Goal: Transaction & Acquisition: Purchase product/service

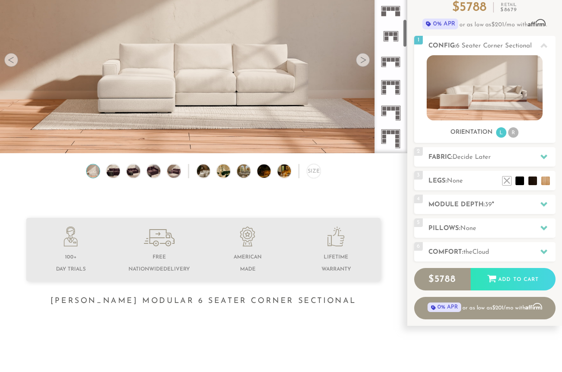
scroll to position [90, 0]
click at [312, 171] on div "Size" at bounding box center [314, 171] width 14 height 14
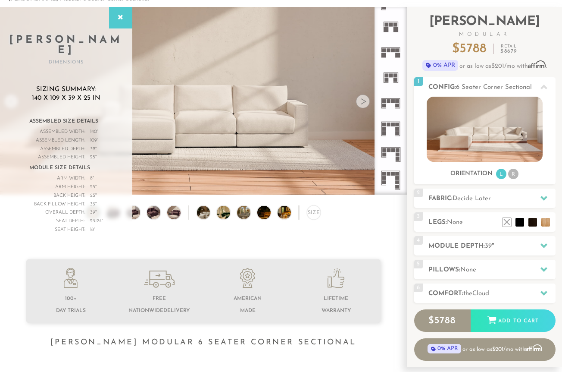
scroll to position [47, 0]
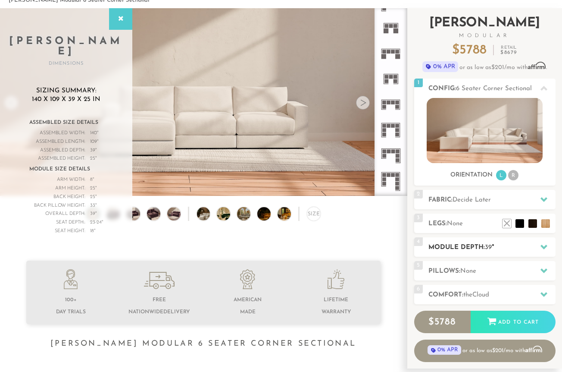
click at [482, 250] on h2 "Module Depth: 39 "" at bounding box center [491, 247] width 127 height 10
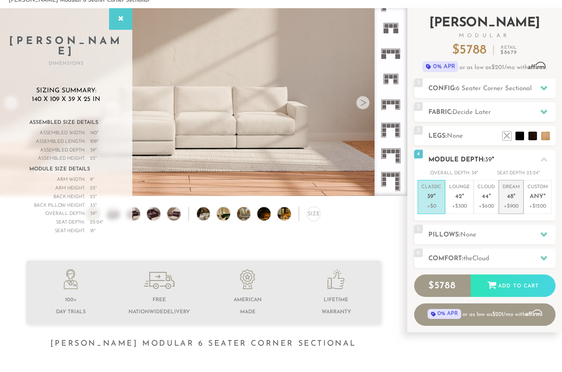
click at [516, 200] on p "Dream 48 "" at bounding box center [511, 193] width 17 height 19
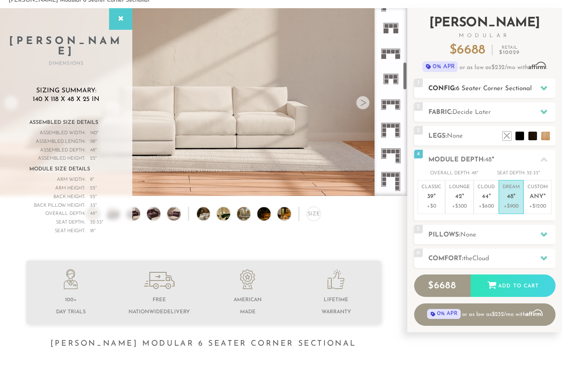
click at [470, 84] on h2 "Config: 6 Seater Corner Sectional" at bounding box center [491, 89] width 127 height 10
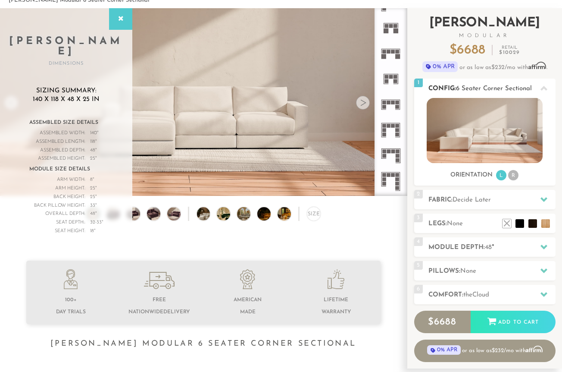
click at [470, 85] on span "6 Seater Corner Sectional" at bounding box center [494, 88] width 76 height 6
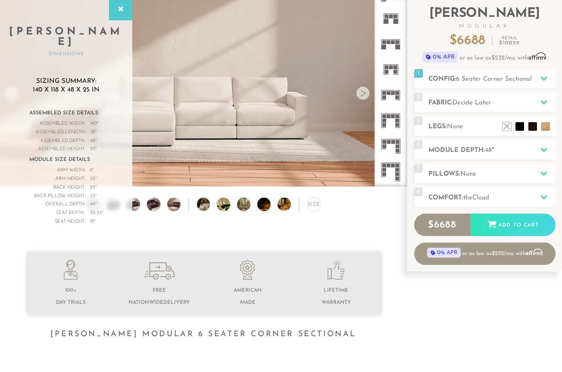
scroll to position [0, 0]
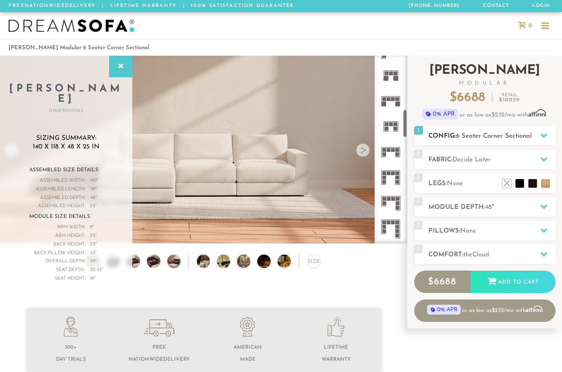
click at [447, 137] on h2 "Config: 6 Seater Corner Sectional" at bounding box center [491, 136] width 127 height 10
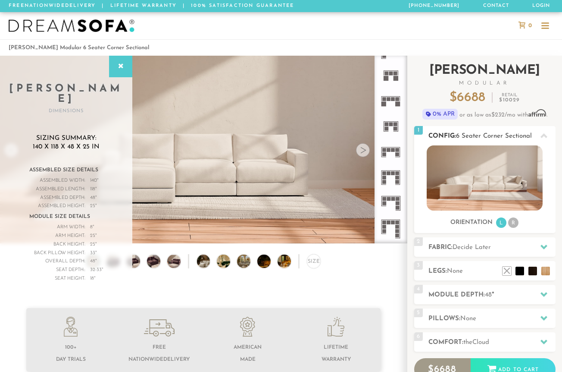
click at [447, 137] on h2 "Config: 6 Seater Corner Sectional" at bounding box center [491, 136] width 127 height 10
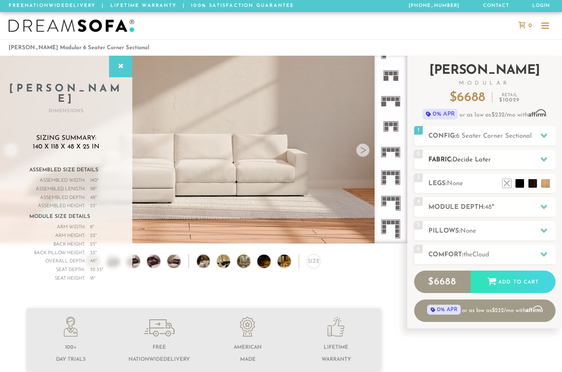
click at [452, 157] on h2 "Fabric: Decide Later" at bounding box center [491, 160] width 127 height 10
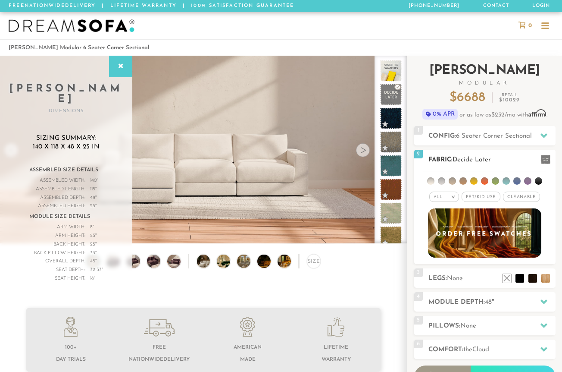
click at [452, 181] on li at bounding box center [452, 180] width 7 height 7
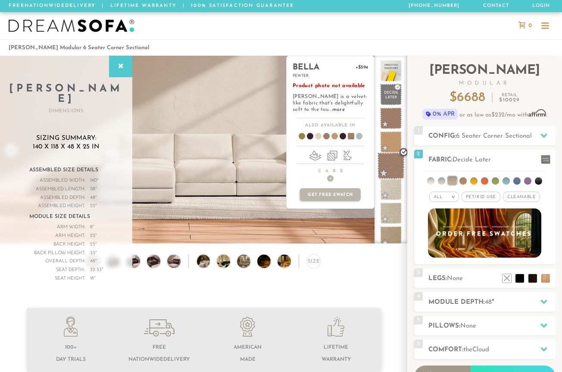
click at [396, 162] on span at bounding box center [391, 165] width 27 height 27
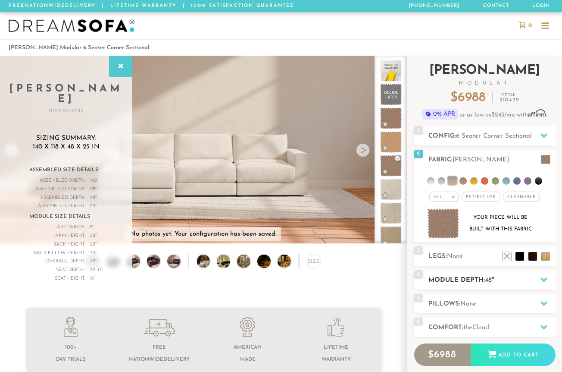
scroll to position [33, 0]
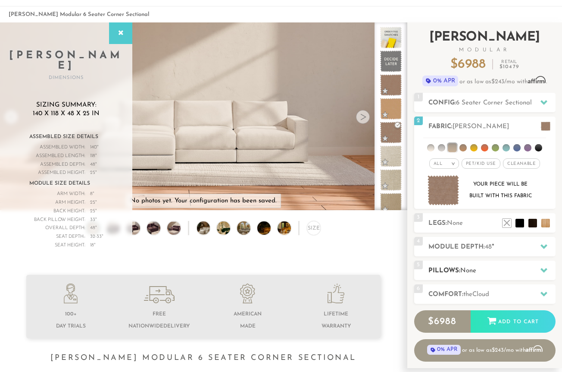
click at [475, 272] on span "None" at bounding box center [468, 270] width 16 height 6
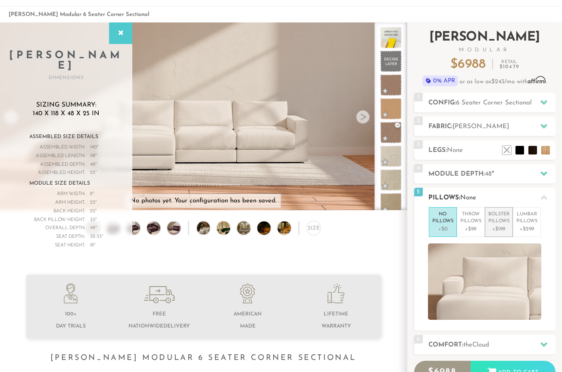
click at [495, 228] on p "+$199" at bounding box center [498, 229] width 21 height 8
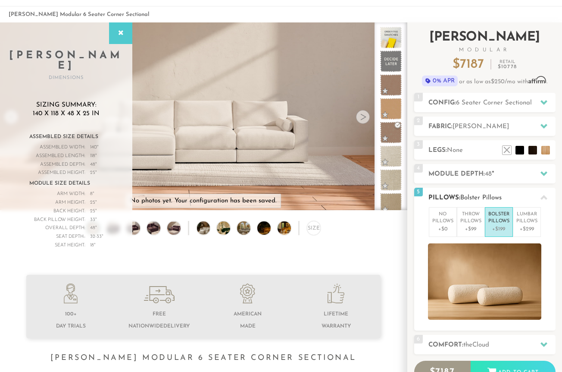
scroll to position [80, 0]
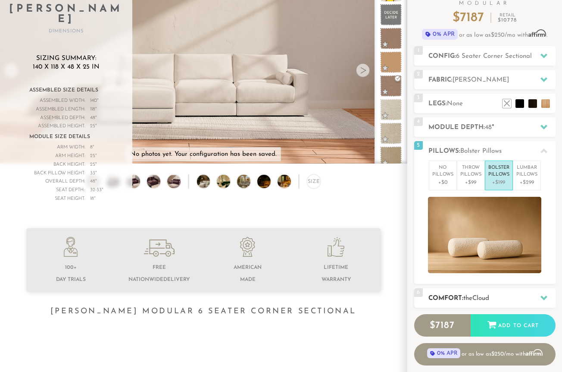
click at [487, 295] on span "Cloud" at bounding box center [480, 298] width 17 height 6
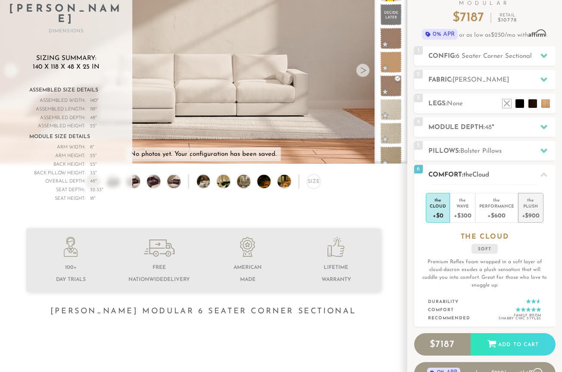
click at [529, 209] on div "+$900" at bounding box center [531, 215] width 18 height 12
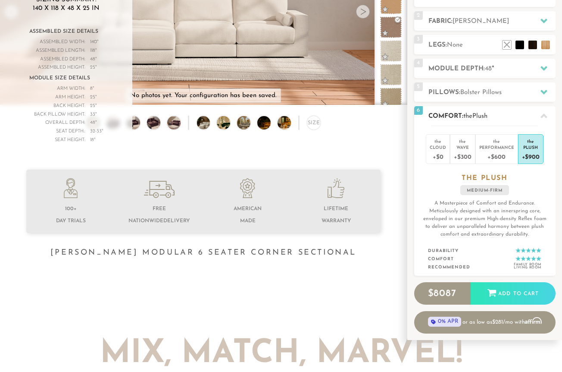
scroll to position [141, 0]
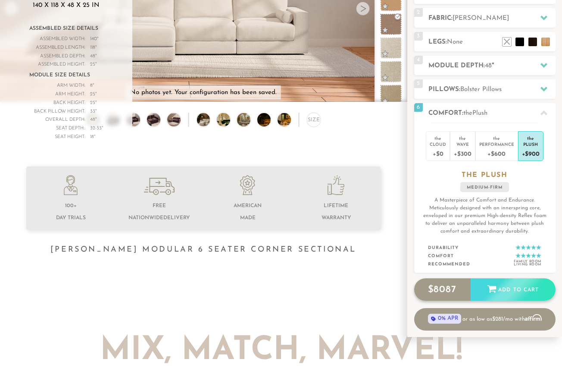
click at [500, 286] on div "Add to Cart" at bounding box center [513, 289] width 85 height 23
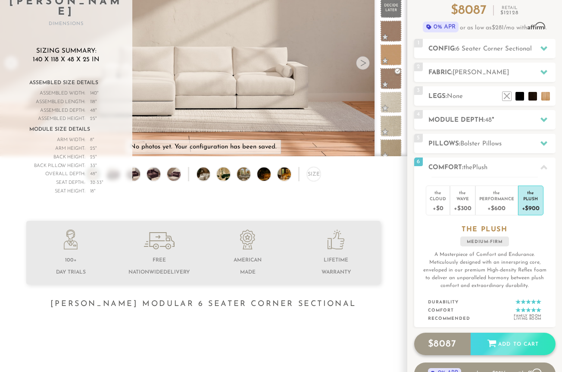
scroll to position [87, 0]
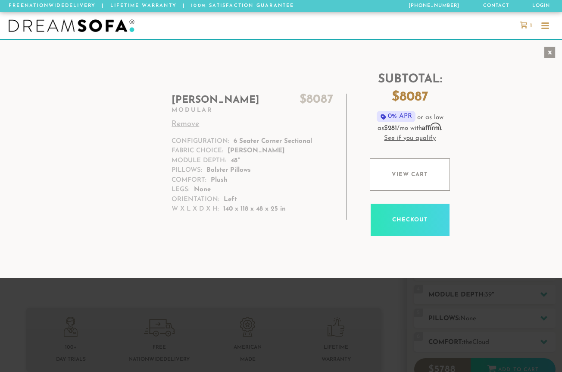
click at [551, 50] on div "x" at bounding box center [550, 53] width 12 height 12
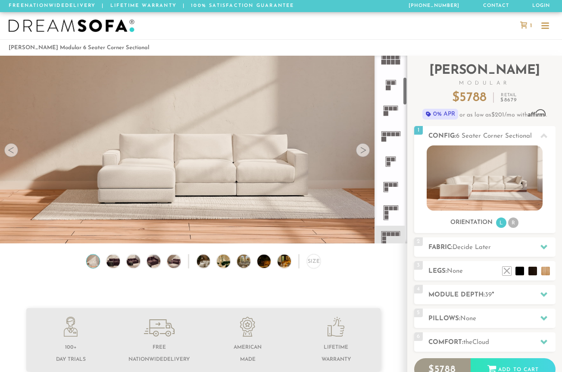
scroll to position [140, 0]
click at [392, 211] on icon at bounding box center [390, 209] width 25 height 25
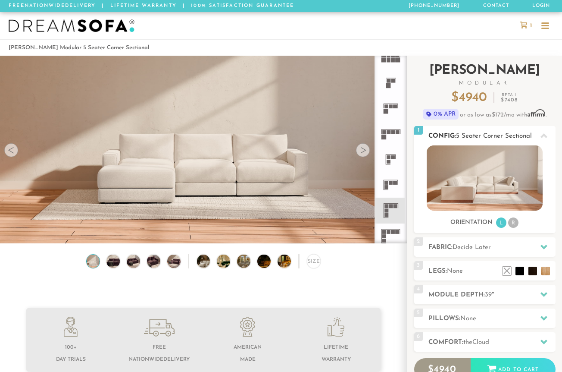
click at [471, 181] on img at bounding box center [485, 177] width 116 height 65
click at [470, 181] on img at bounding box center [485, 177] width 116 height 65
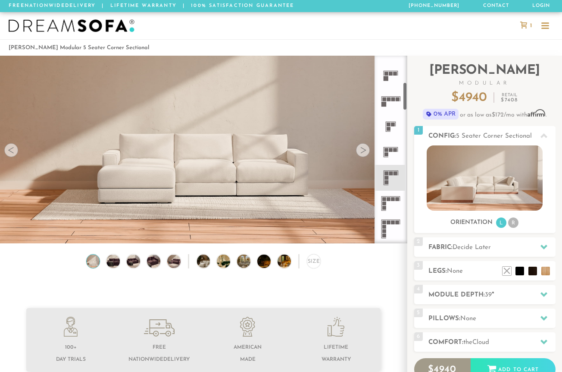
click at [393, 196] on icon at bounding box center [390, 203] width 25 height 25
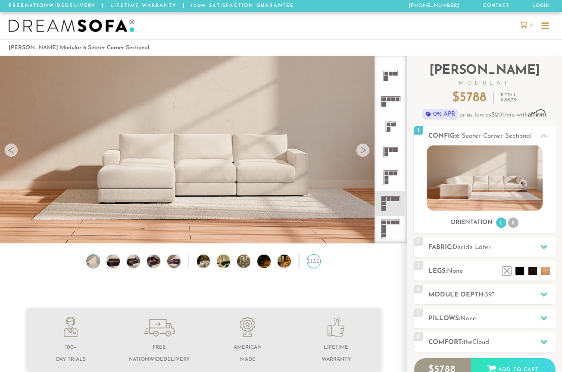
click at [314, 260] on div "Size" at bounding box center [314, 261] width 14 height 14
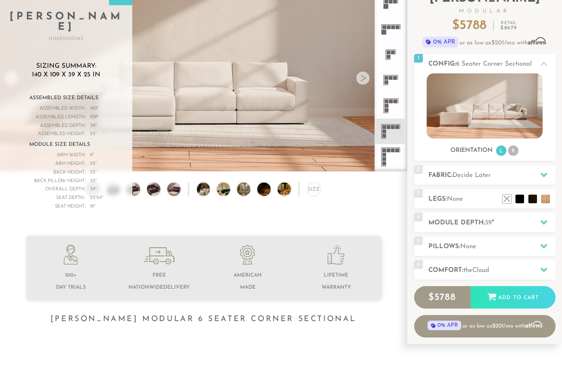
scroll to position [74, 0]
